Goal: Task Accomplishment & Management: Manage account settings

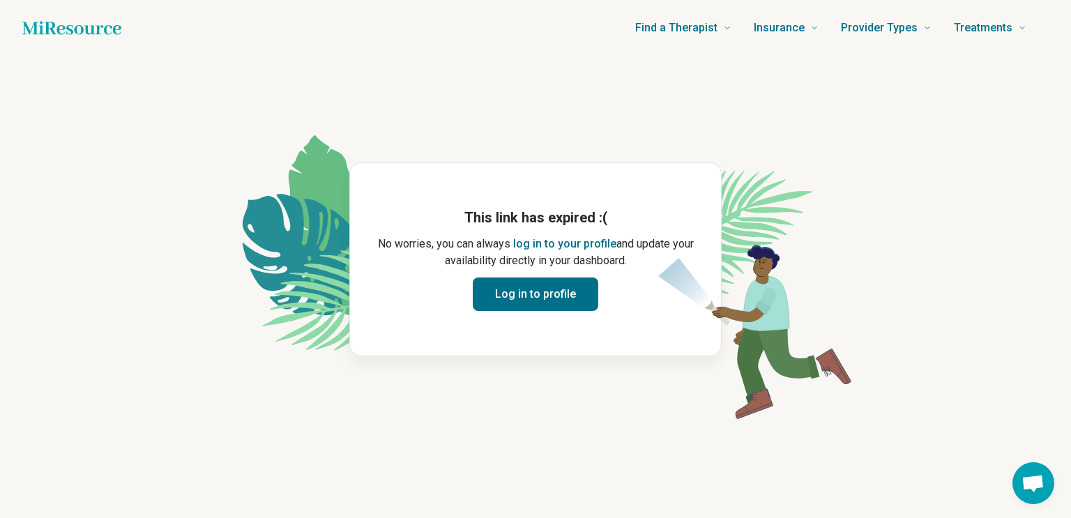
click at [530, 296] on button "Log in to profile" at bounding box center [536, 294] width 126 height 33
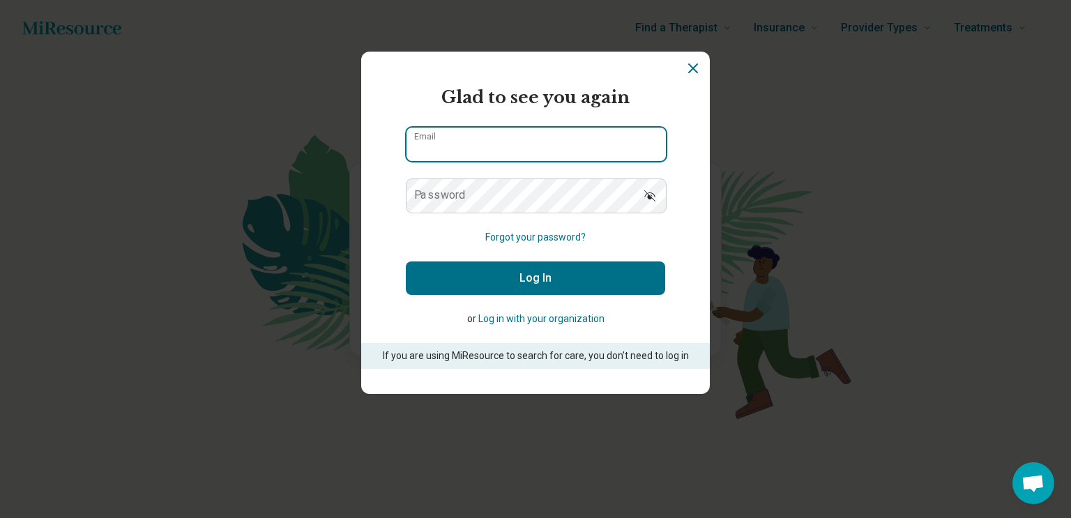
type input "**********"
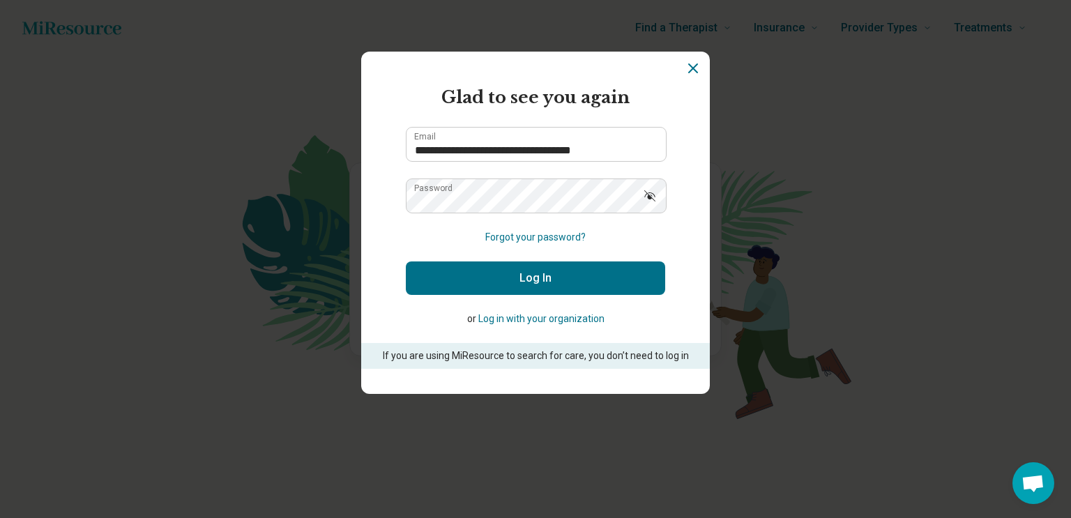
click at [529, 296] on form "**********" at bounding box center [535, 227] width 259 height 284
click at [524, 281] on button "Log In" at bounding box center [535, 278] width 259 height 33
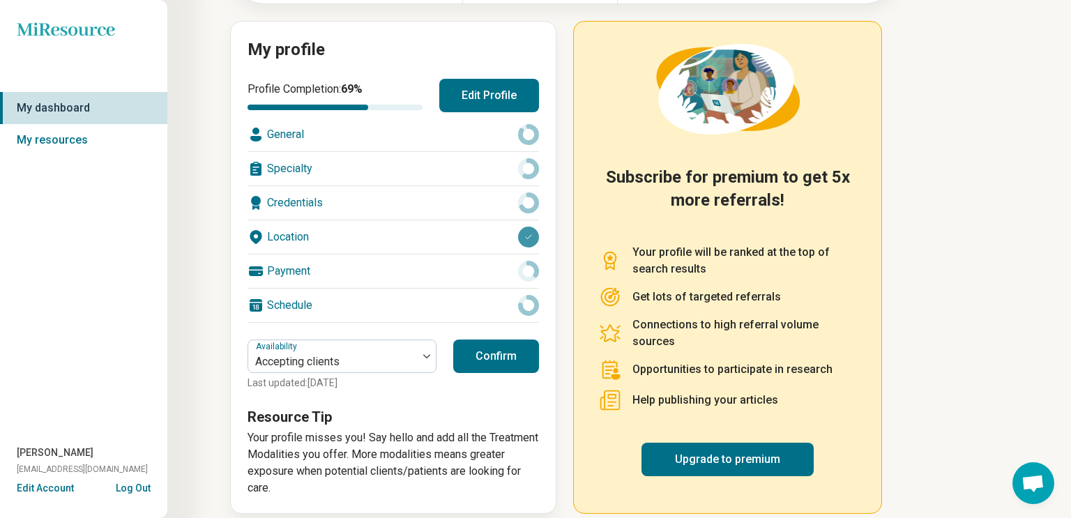
scroll to position [155, 0]
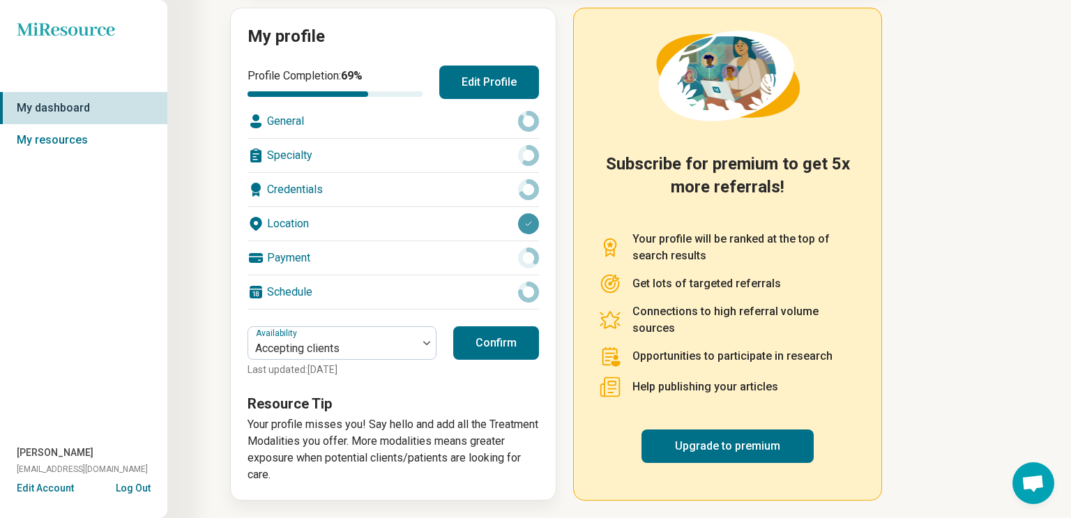
click at [504, 343] on button "Confirm" at bounding box center [496, 342] width 86 height 33
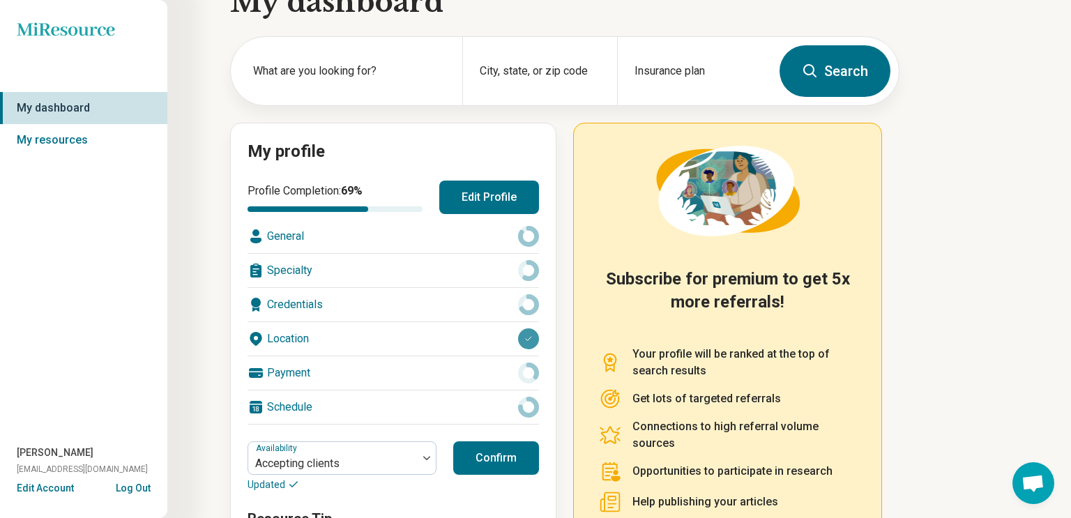
scroll to position [0, 0]
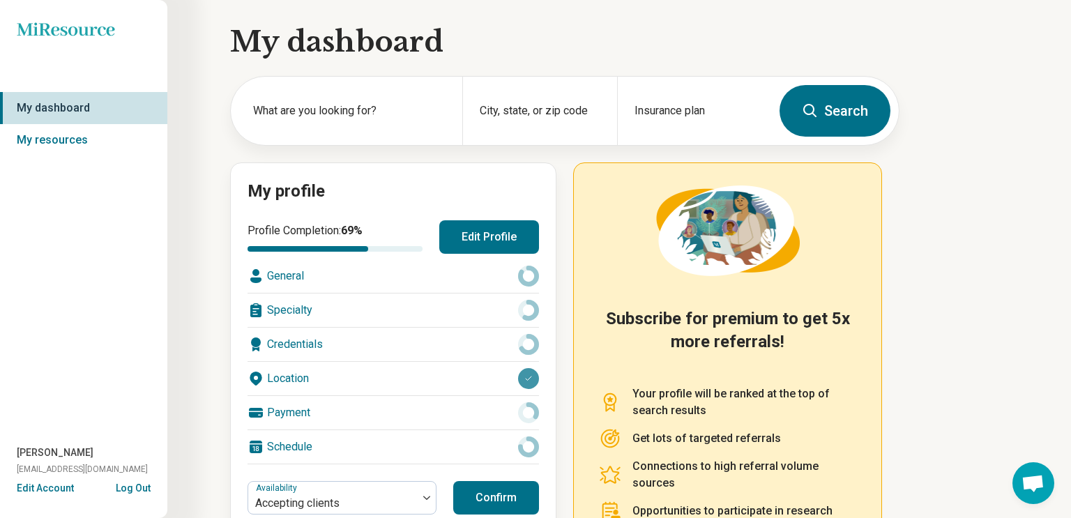
click at [504, 343] on div "Credentials" at bounding box center [394, 344] width 292 height 33
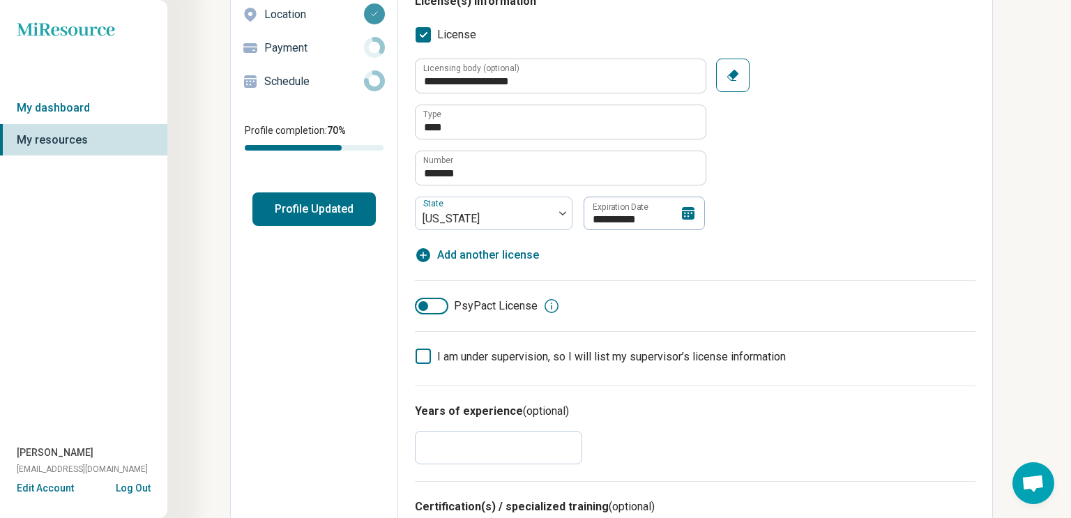
scroll to position [192, 0]
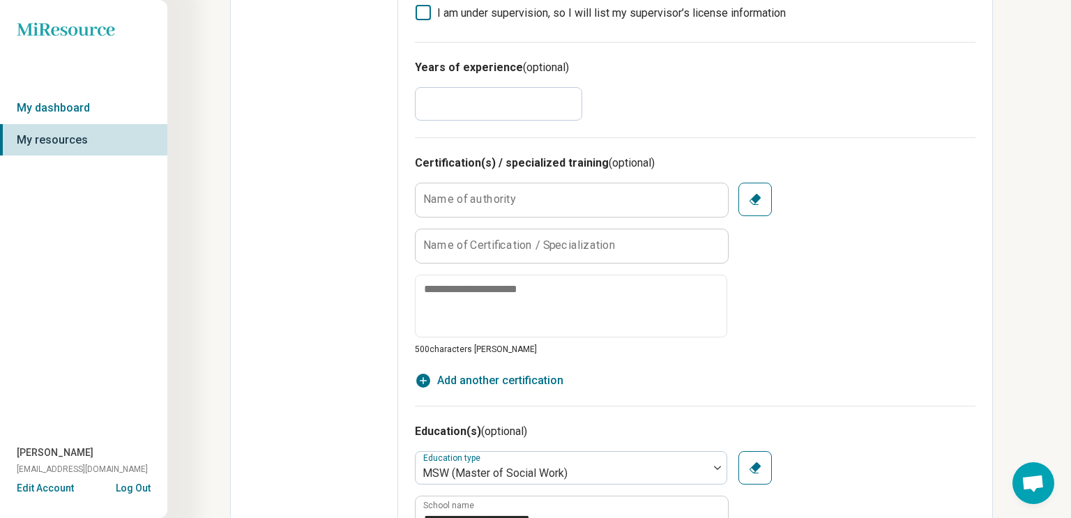
scroll to position [529, 0]
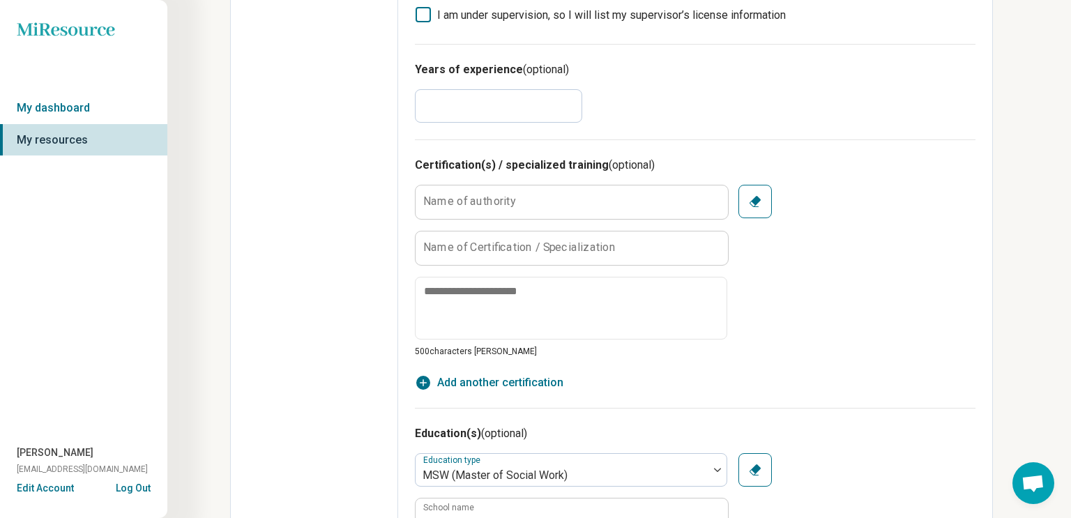
click at [462, 203] on label "Name of authority" at bounding box center [469, 201] width 93 height 11
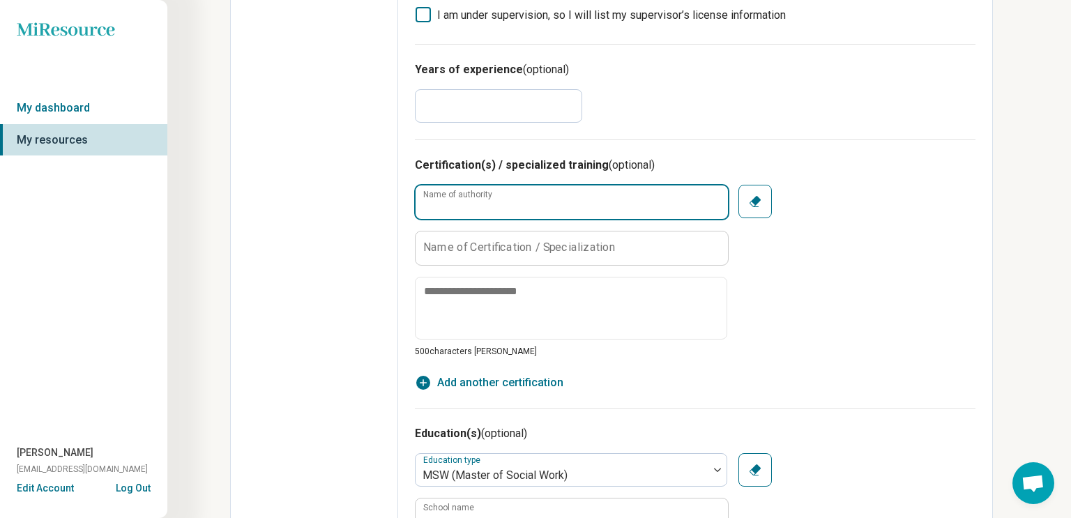
click at [462, 203] on input "Name of authority" at bounding box center [572, 202] width 312 height 33
type textarea "*"
type input "*******"
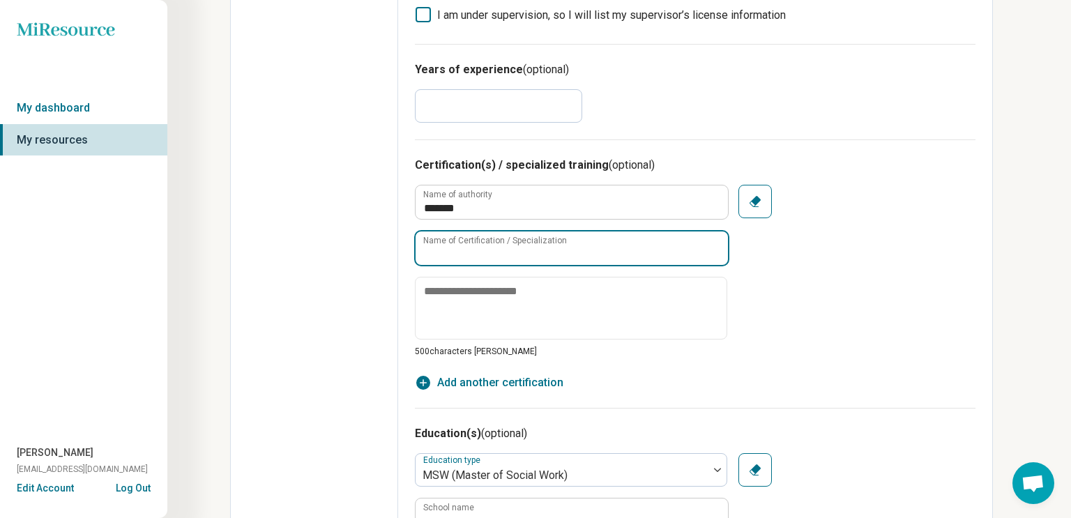
click at [485, 255] on input "Name of Certification / Specialization" at bounding box center [572, 248] width 312 height 33
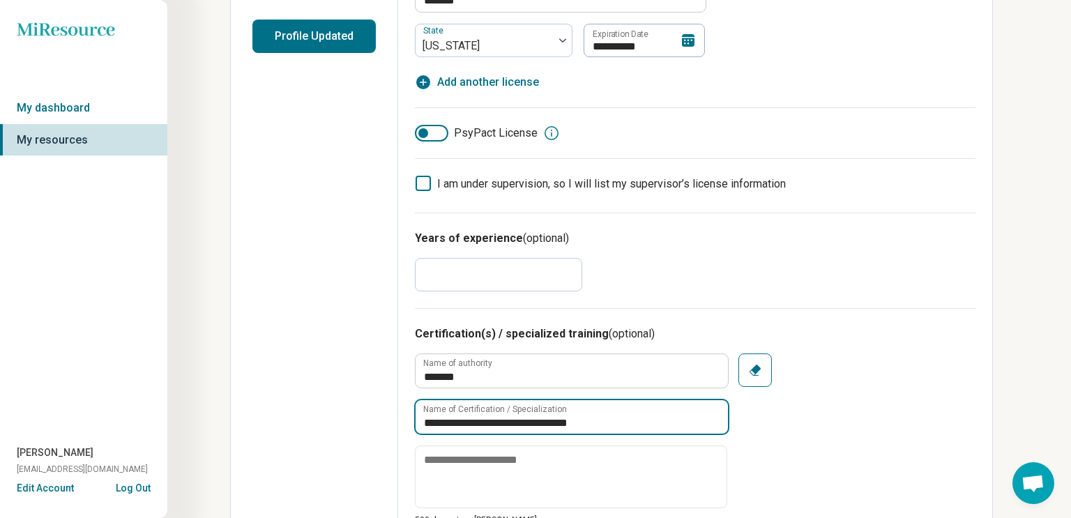
scroll to position [0, 0]
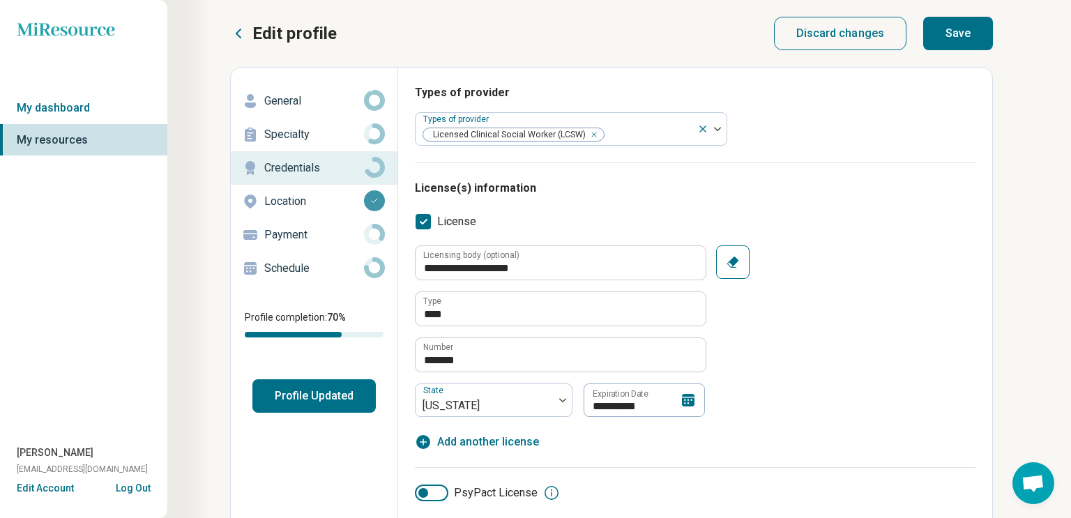
type input "**********"
click at [948, 30] on button "Save" at bounding box center [958, 33] width 70 height 33
type textarea "*"
click at [296, 229] on p "Payment" at bounding box center [314, 235] width 100 height 17
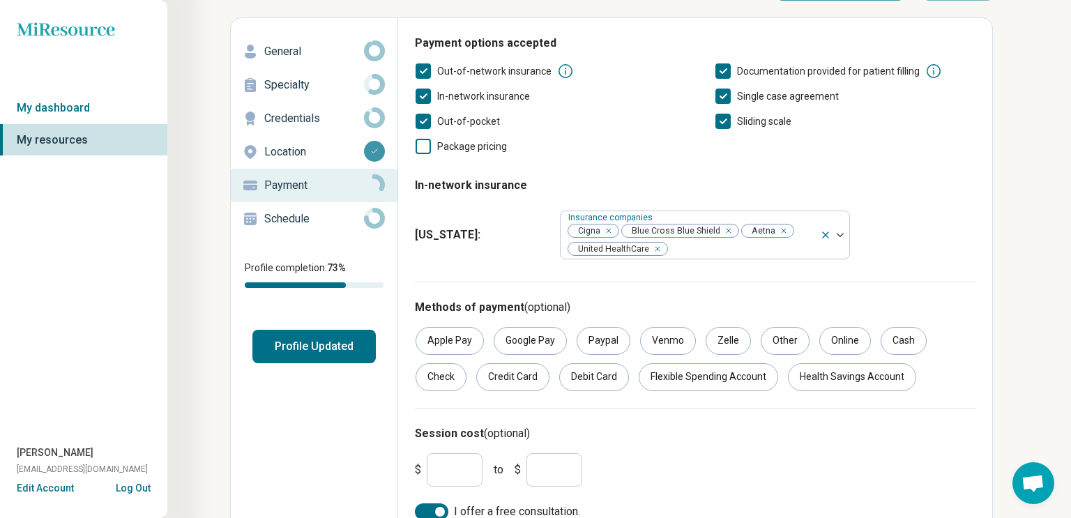
scroll to position [69, 0]
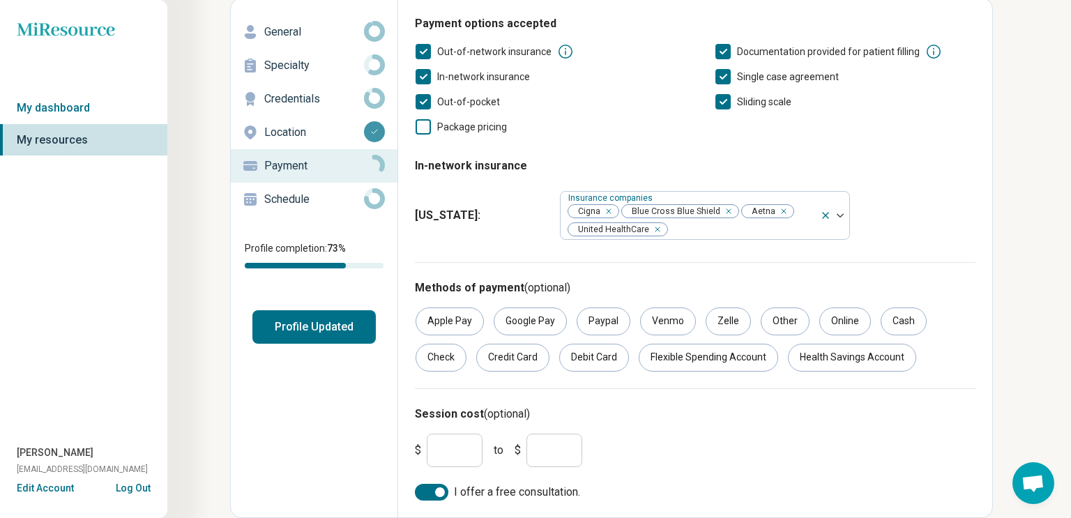
click at [318, 330] on button "Profile Updated" at bounding box center [313, 326] width 123 height 33
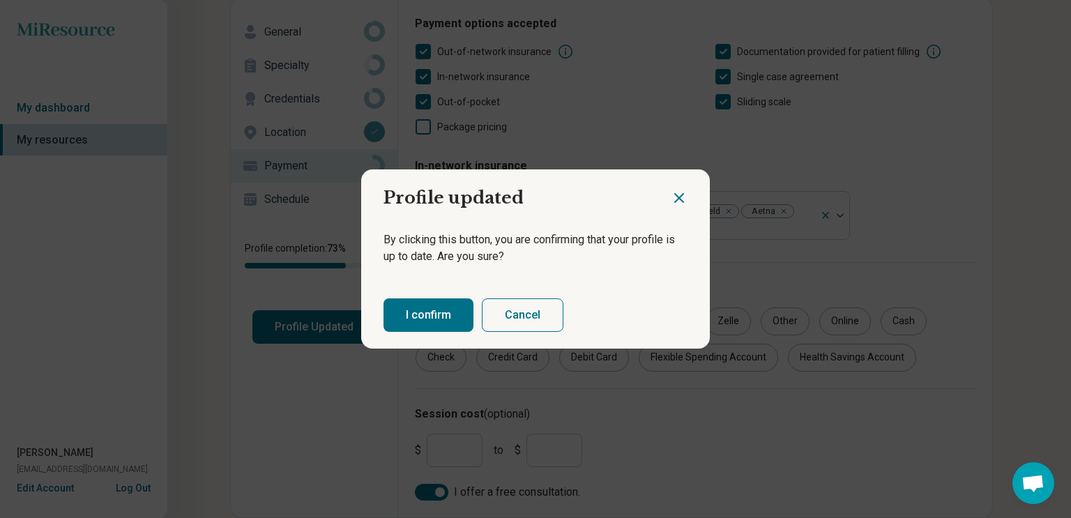
click at [441, 315] on button "I confirm" at bounding box center [429, 315] width 90 height 33
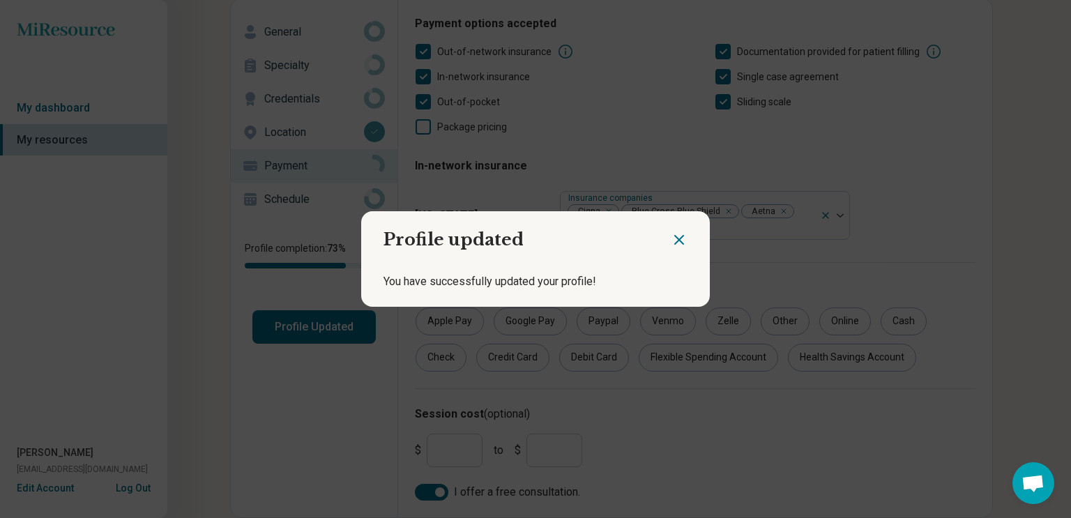
click at [55, 105] on div "Profile updated You have successfully updated your profile!" at bounding box center [535, 259] width 1071 height 518
click at [679, 241] on icon "Close dialog" at bounding box center [679, 240] width 17 height 17
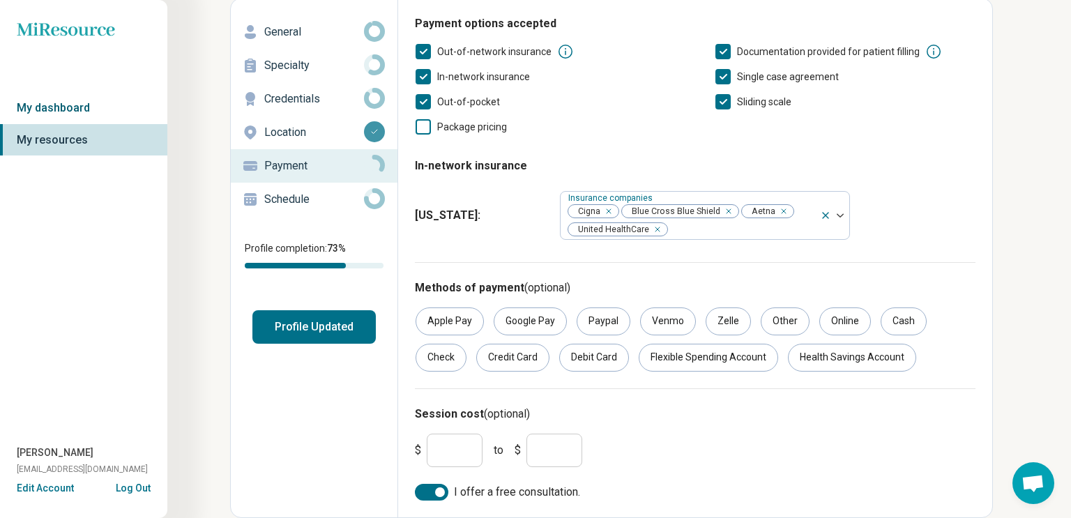
click at [50, 107] on link "My dashboard" at bounding box center [83, 108] width 167 height 32
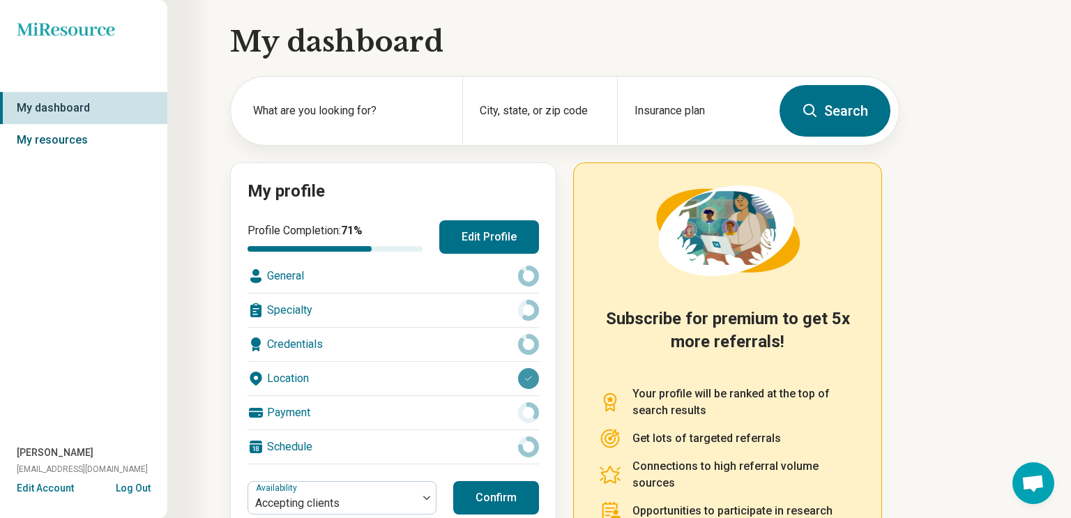
click at [78, 142] on link "My resources" at bounding box center [83, 140] width 167 height 32
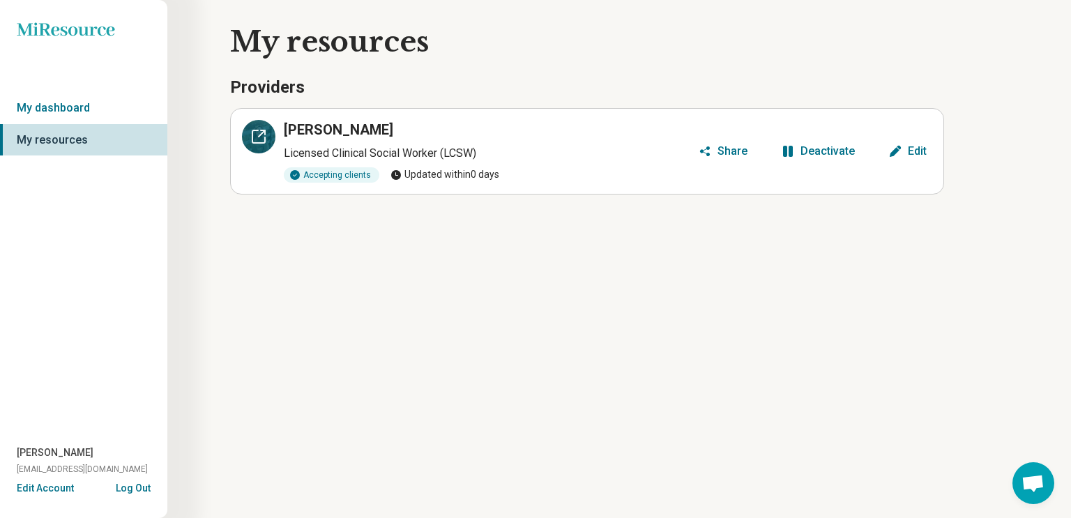
click at [264, 139] on icon at bounding box center [258, 136] width 17 height 17
